Goal: Find contact information: Find contact information

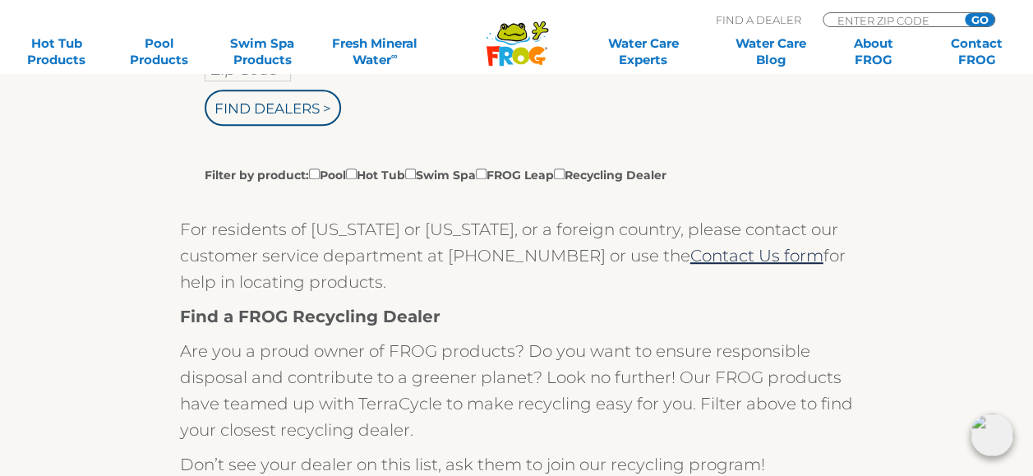
scroll to position [470, 0]
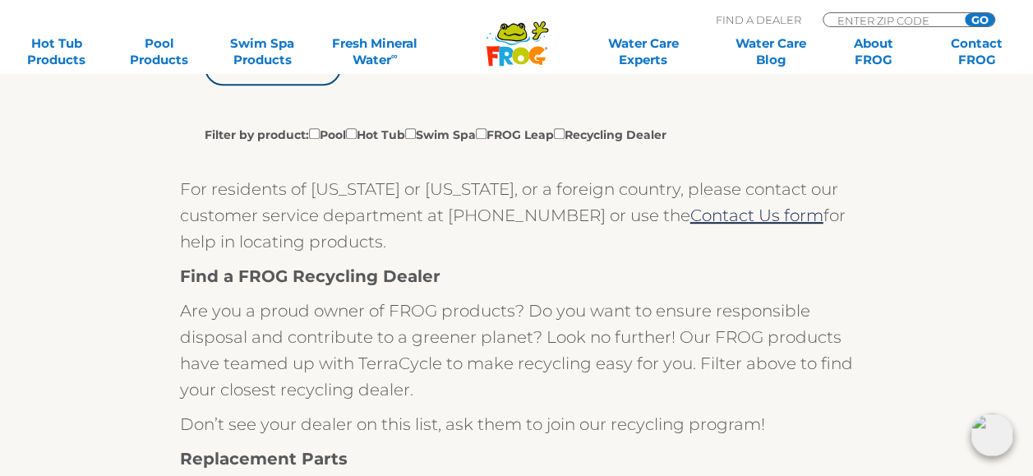
click at [690, 212] on link "Contact Us form" at bounding box center [756, 215] width 133 height 20
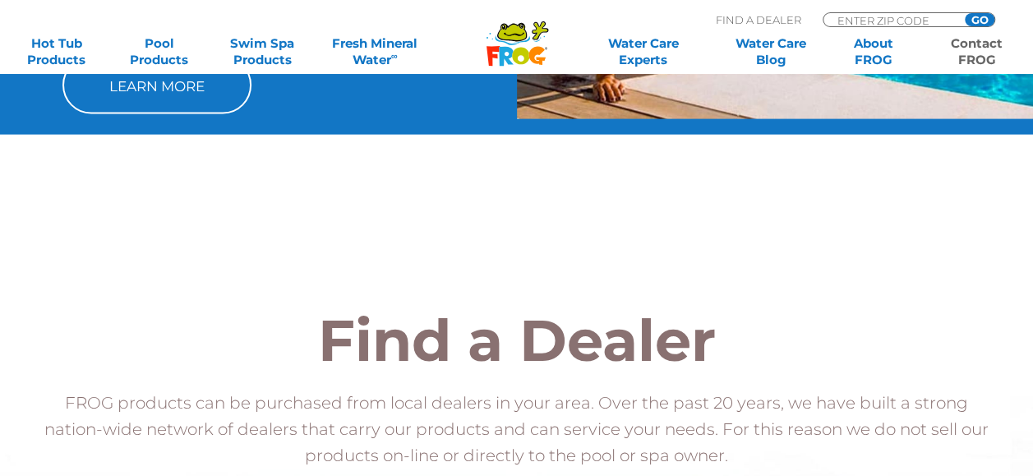
scroll to position [1715, 0]
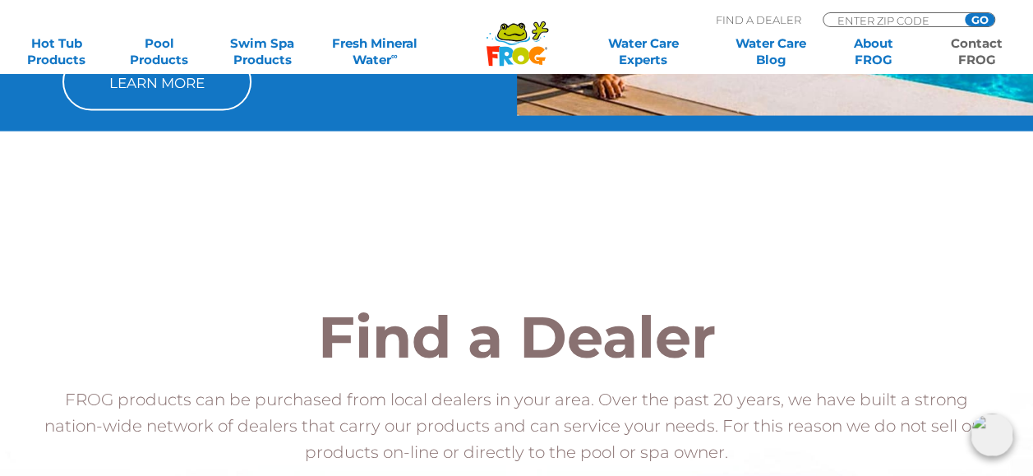
click at [983, 54] on link "Contact FROG" at bounding box center [977, 51] width 80 height 33
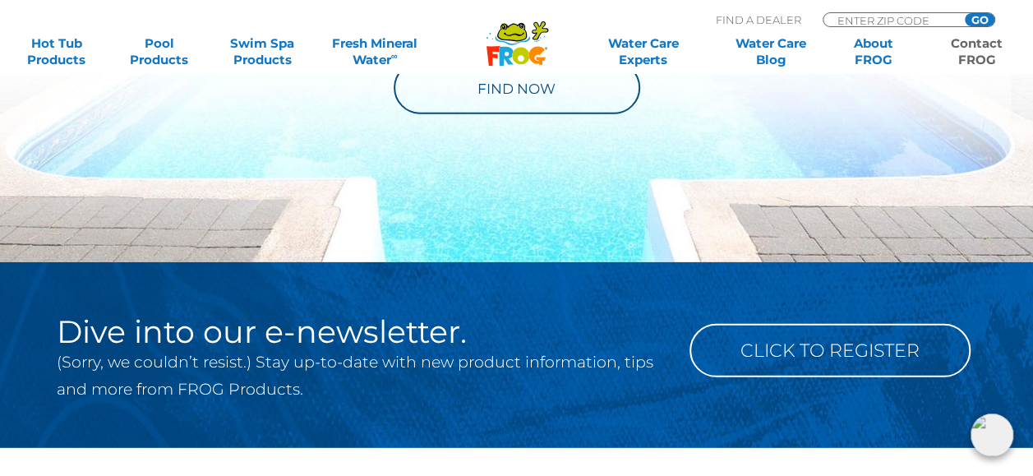
scroll to position [2146, 0]
